Goal: Navigation & Orientation: Understand site structure

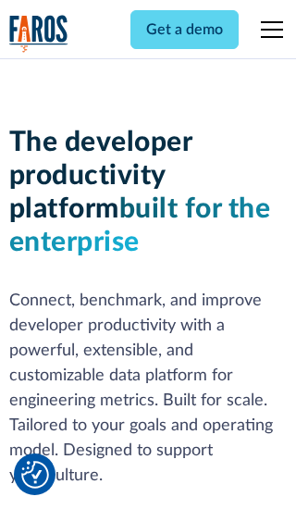
scroll to position [280, 0]
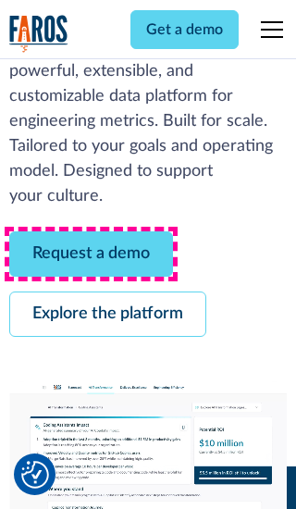
click at [91, 254] on link "Request a demo" at bounding box center [91, 253] width 164 height 45
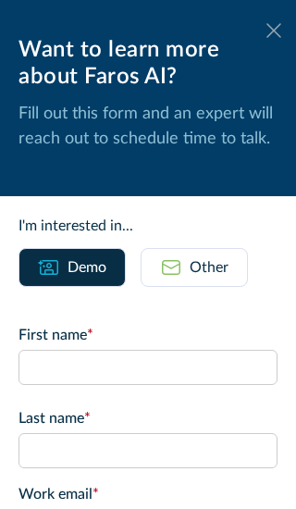
click at [274, 31] on icon at bounding box center [274, 30] width 15 height 14
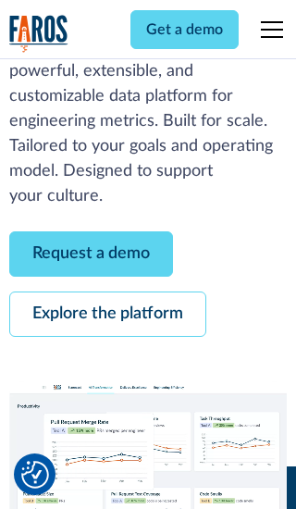
scroll to position [340, 0]
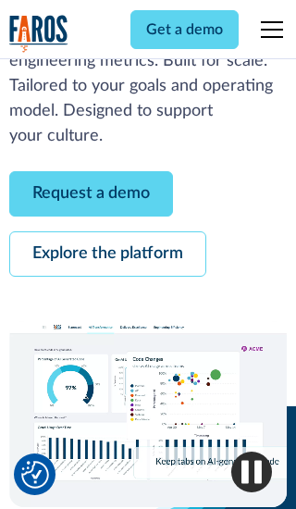
click at [107, 254] on link "Explore the platform" at bounding box center [107, 253] width 197 height 45
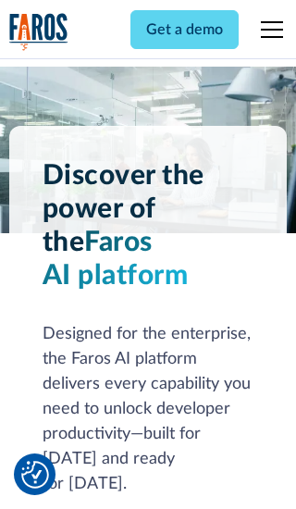
scroll to position [13910, 0]
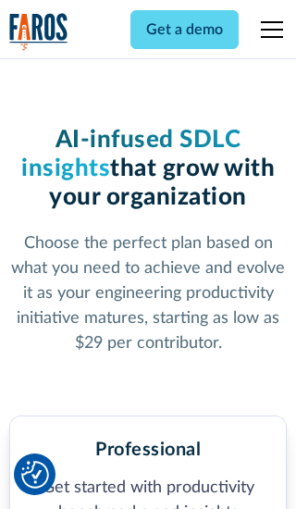
scroll to position [2876, 0]
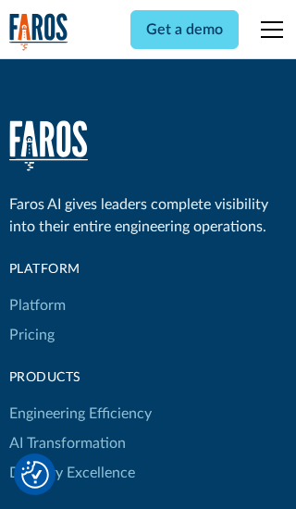
click at [36, 291] on link "Platform" at bounding box center [37, 306] width 56 height 30
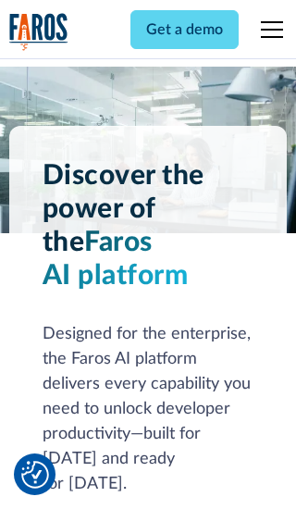
scroll to position [14504, 0]
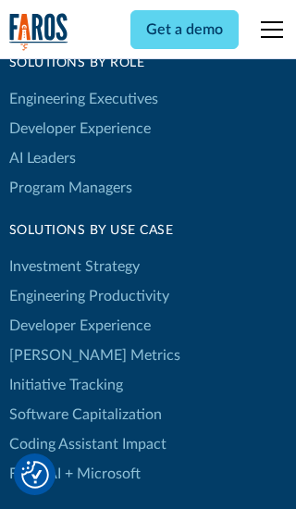
scroll to position [11449, 0]
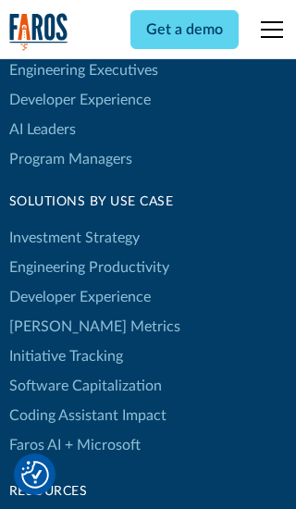
click at [56, 312] on link "[PERSON_NAME] Metrics" at bounding box center [94, 327] width 171 height 30
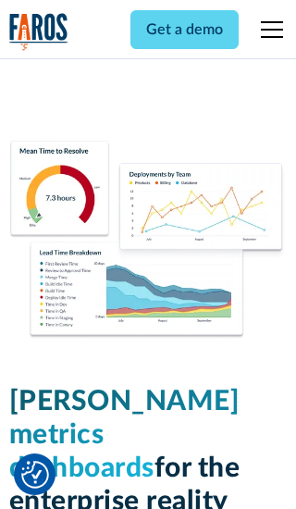
scroll to position [8111, 0]
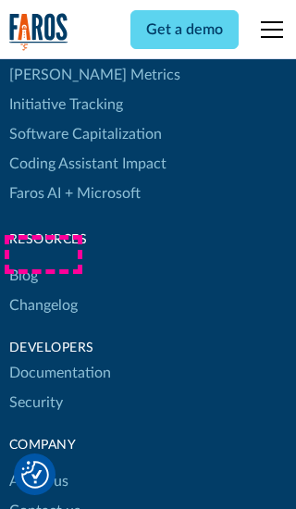
scroll to position [8371, 0]
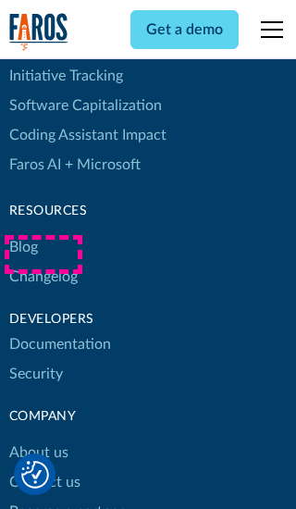
click at [43, 262] on link "Changelog" at bounding box center [43, 277] width 68 height 30
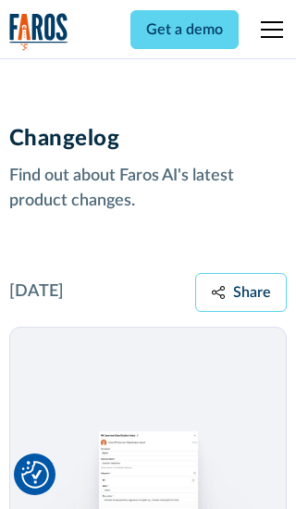
scroll to position [22362, 0]
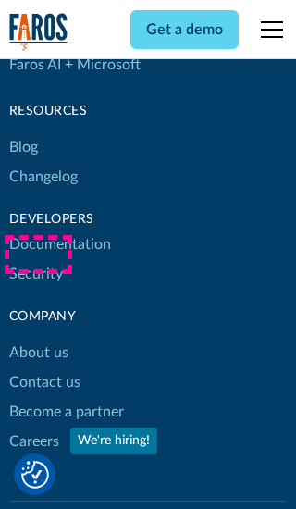
click at [38, 338] on link "About us" at bounding box center [38, 353] width 59 height 30
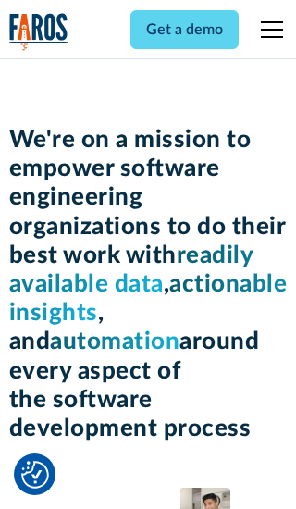
scroll to position [6390, 0]
